Goal: Transaction & Acquisition: Obtain resource

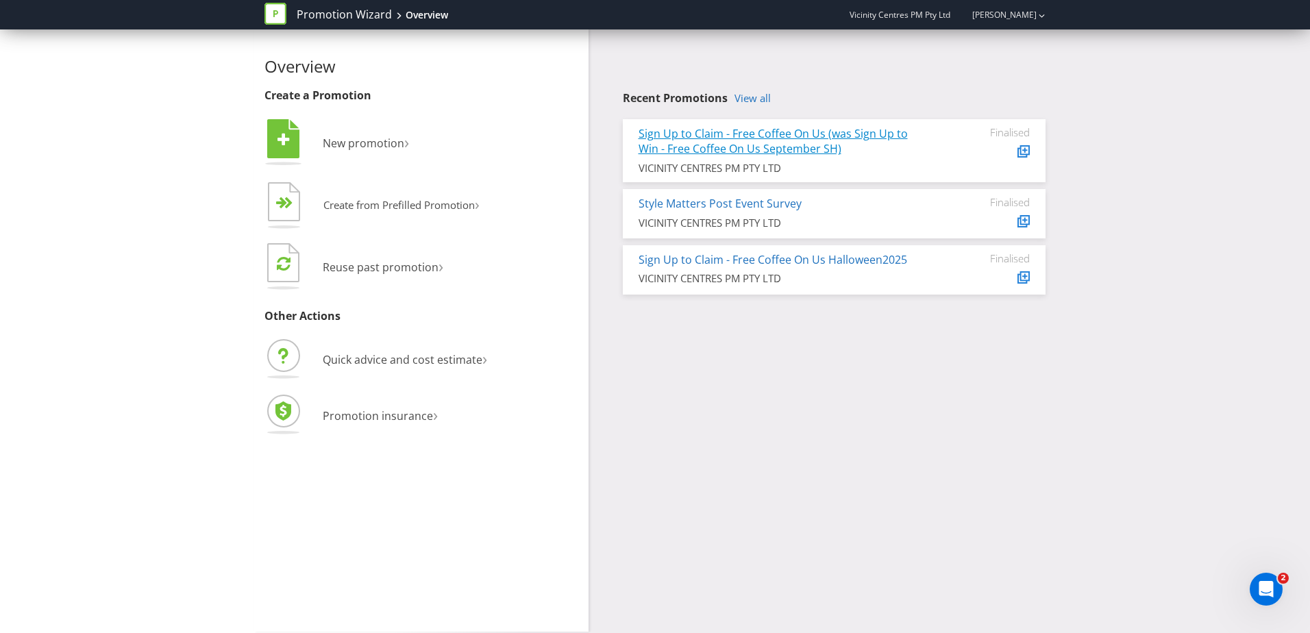
click at [685, 129] on link "Sign Up to Claim - Free Coffee On Us (was Sign Up to Win - Free Coffee On Us Se…" at bounding box center [773, 141] width 269 height 31
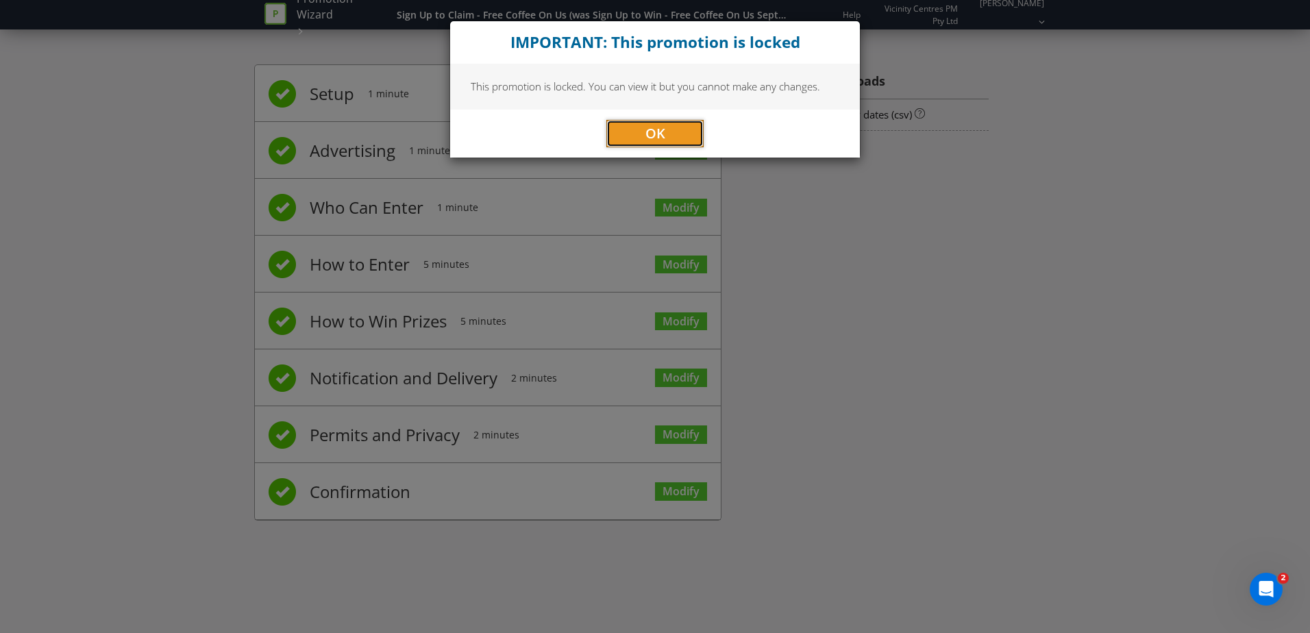
click at [685, 129] on button "OK" at bounding box center [654, 133] width 97 height 27
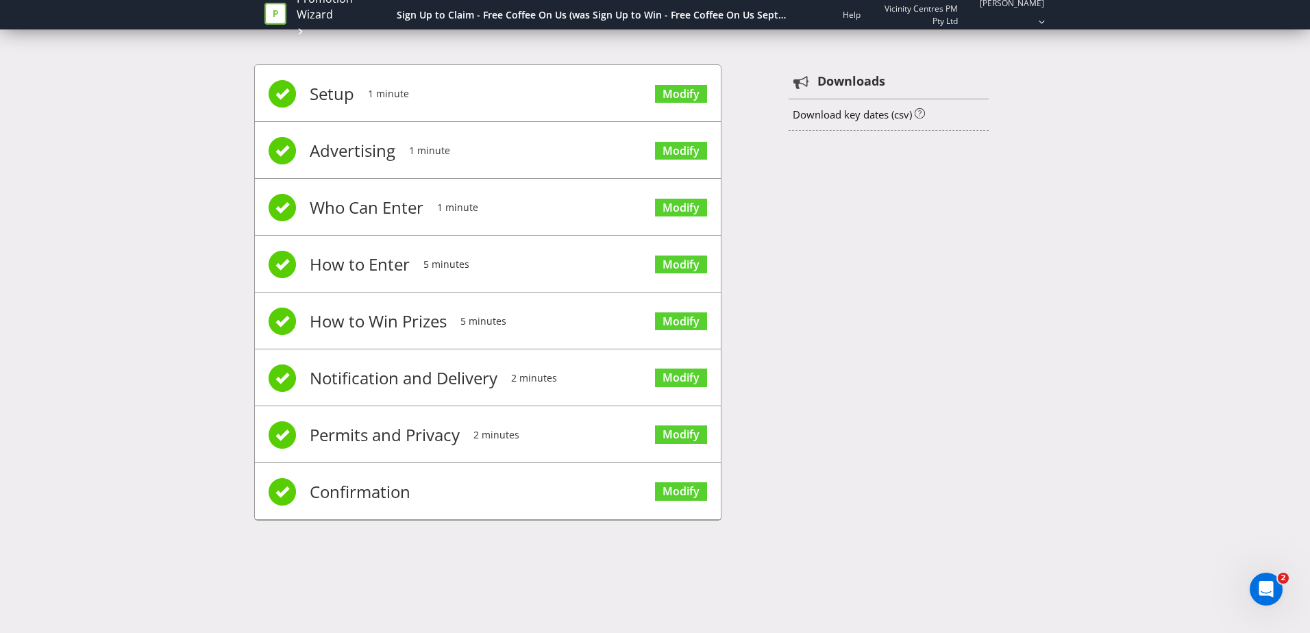
click at [909, 206] on div "Setup 1 minute Modify Advertising 1 minute Modify Who Can Enter 1 minute Modify…" at bounding box center [655, 299] width 802 height 511
click at [174, 120] on div "Setup 1 minute Modify Advertising 1 minute Modify Who Can Enter 1 minute Modify…" at bounding box center [655, 299] width 1310 height 511
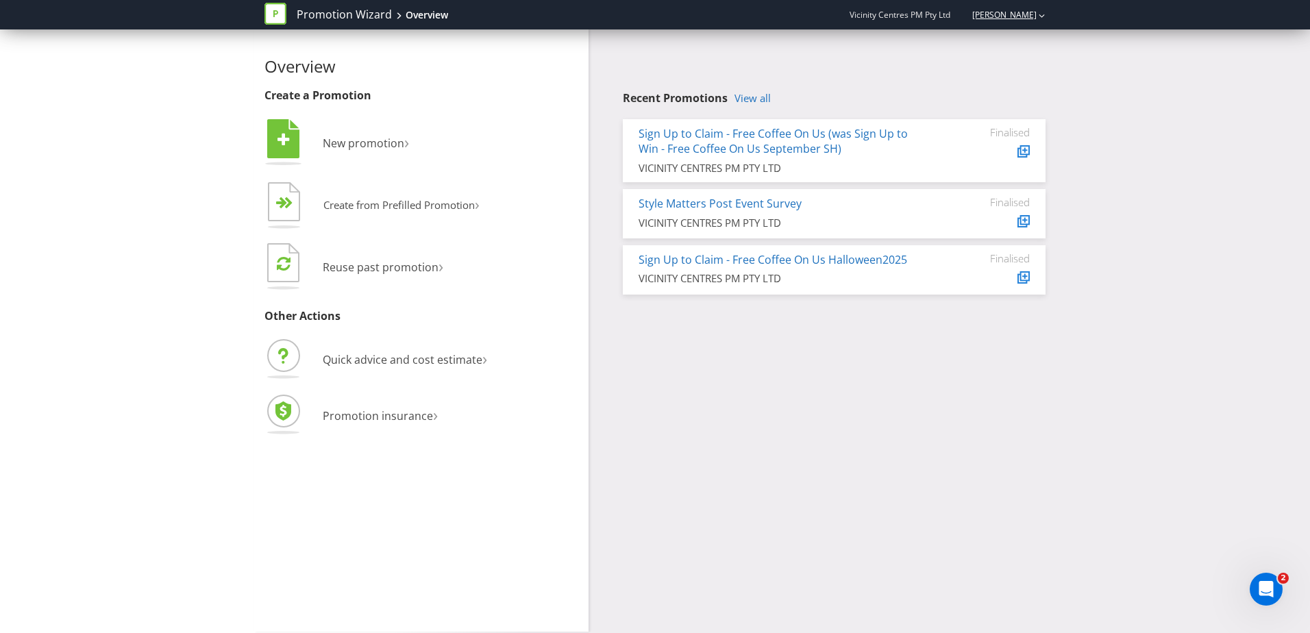
click at [997, 16] on link "[PERSON_NAME]" at bounding box center [997, 15] width 78 height 12
click at [901, 79] on div "Recent Promotions View all Sign Up to Claim - Free Coffee On Us (was Sign Up to…" at bounding box center [822, 165] width 467 height 272
